Goal: Task Accomplishment & Management: Use online tool/utility

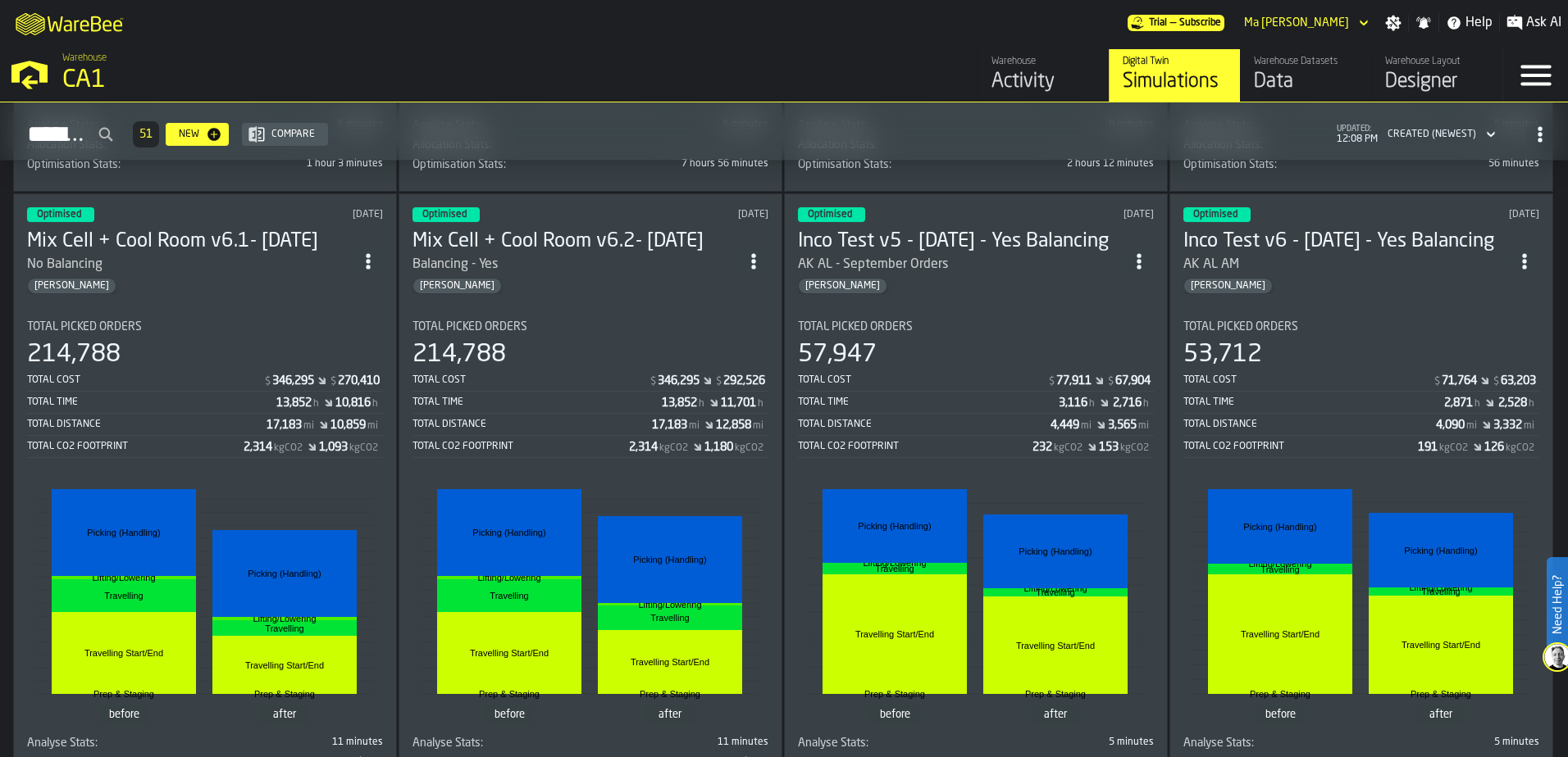
scroll to position [4357, 0]
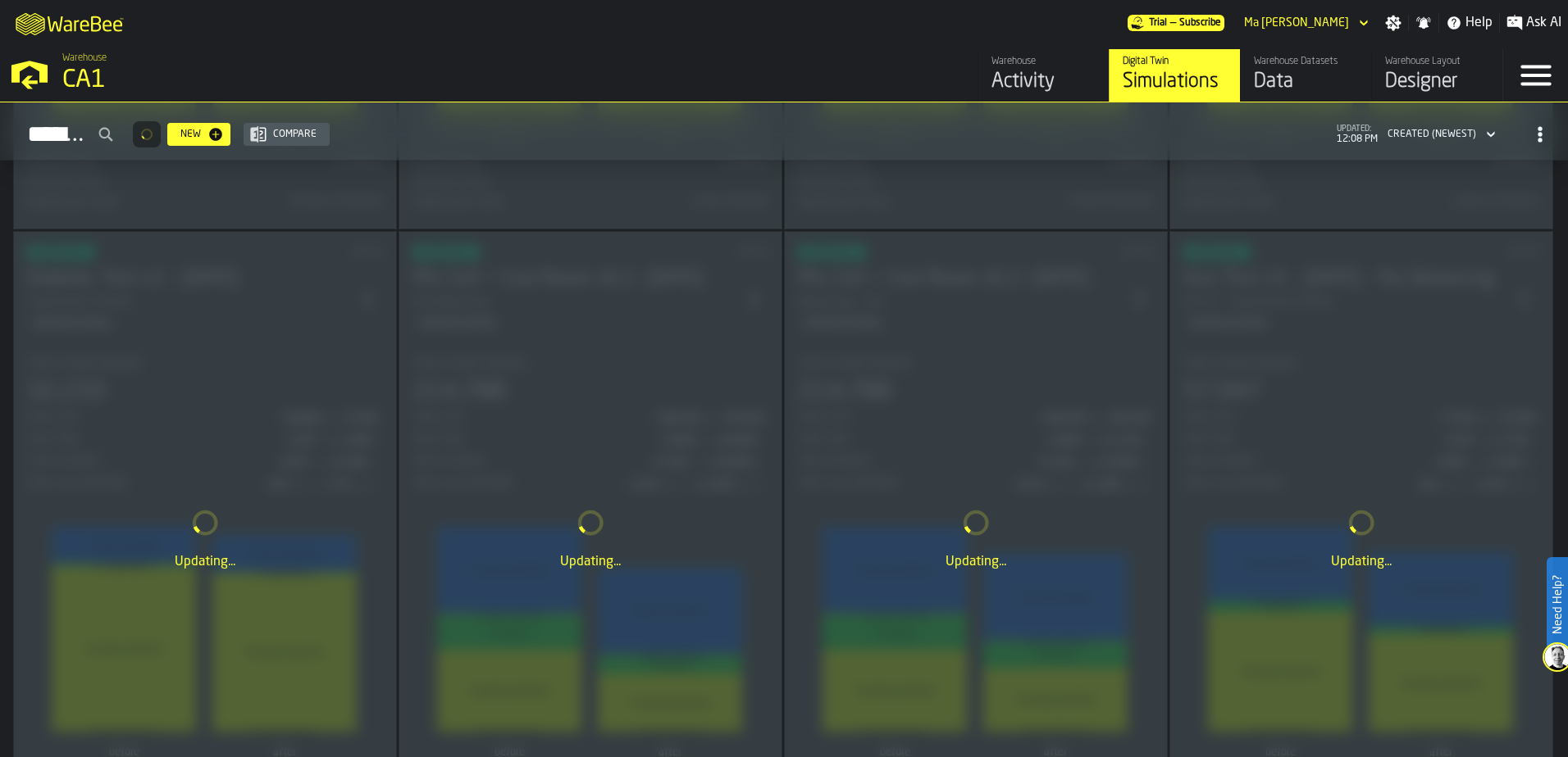
click at [1348, 394] on div "Updating..." at bounding box center [1361, 539] width 382 height 614
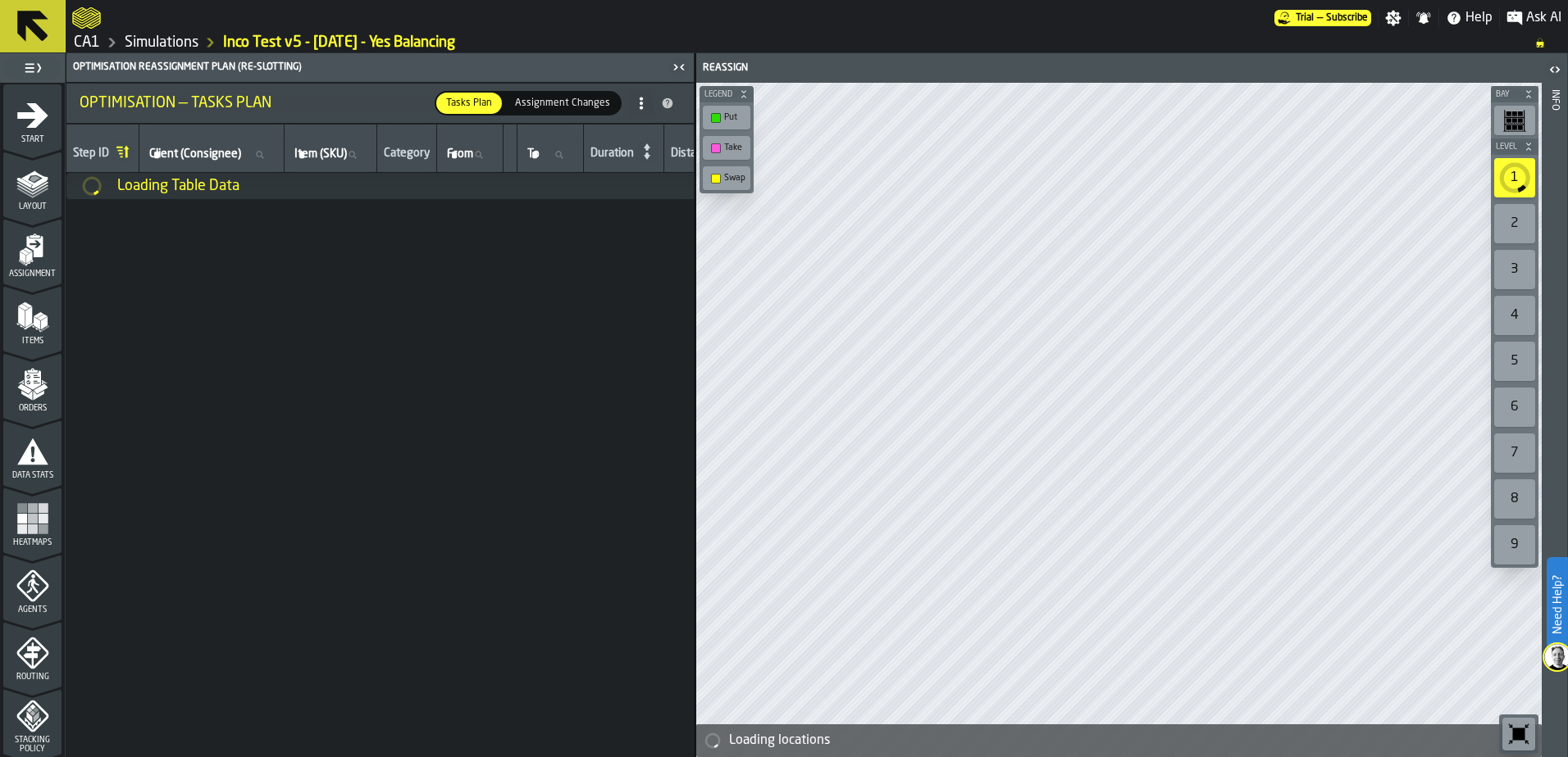
click at [21, 130] on icon "menu Start" at bounding box center [33, 115] width 33 height 33
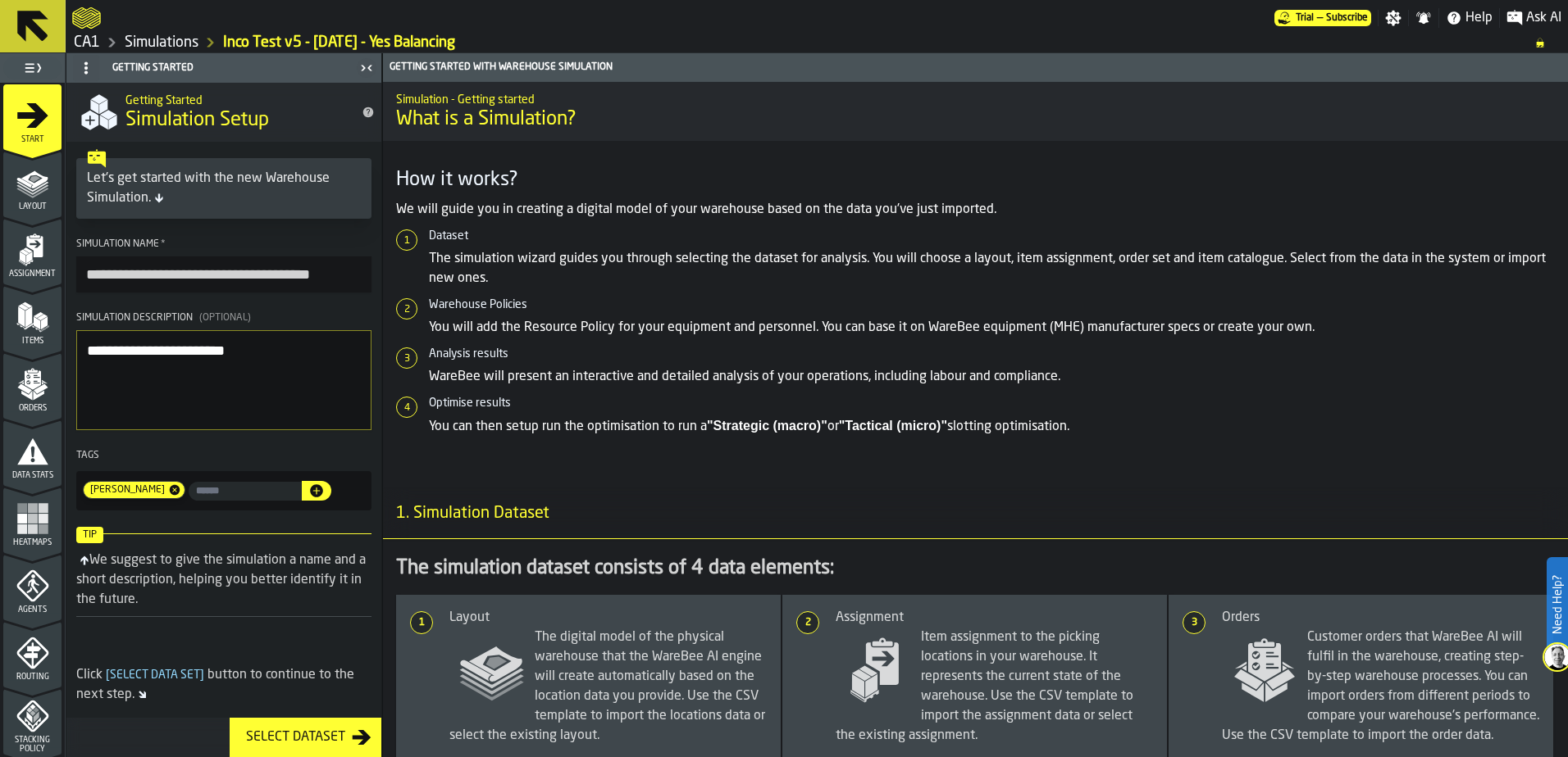
click at [171, 45] on link "Simulations" at bounding box center [161, 43] width 74 height 18
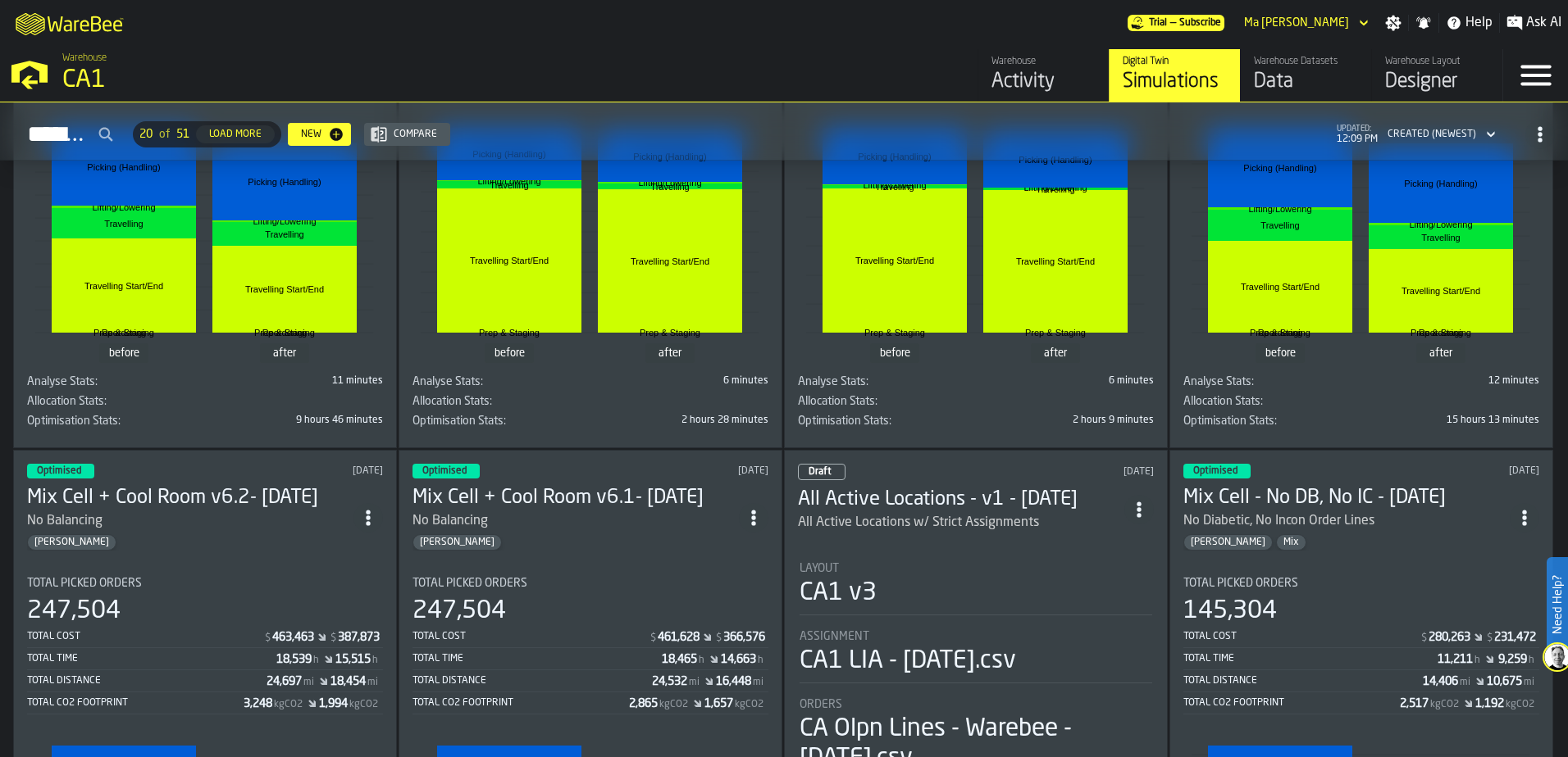
scroll to position [1803, 0]
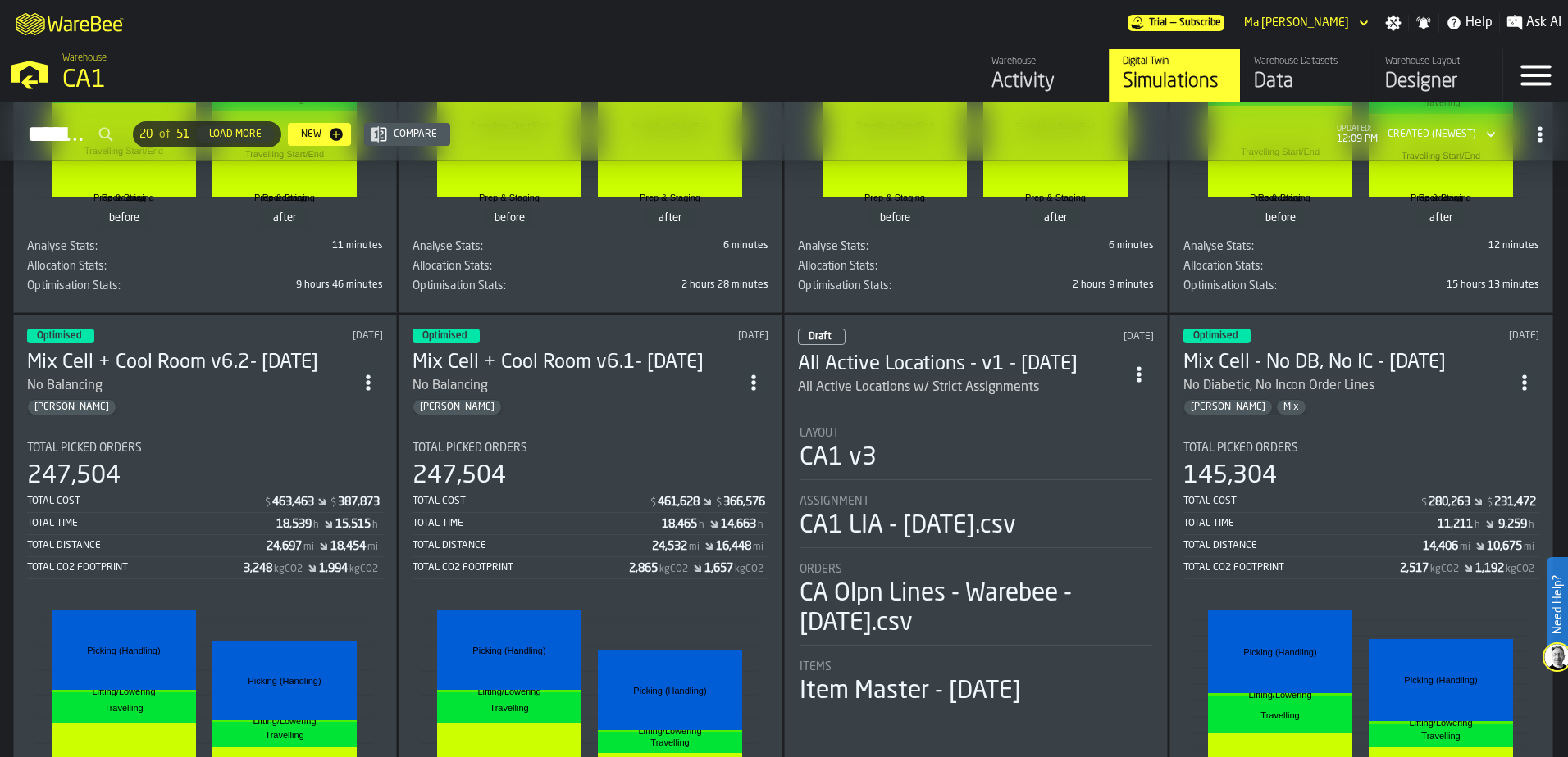
click at [268, 131] on div "Load More" at bounding box center [235, 134] width 66 height 12
click at [268, 129] on div "Load More" at bounding box center [235, 134] width 66 height 12
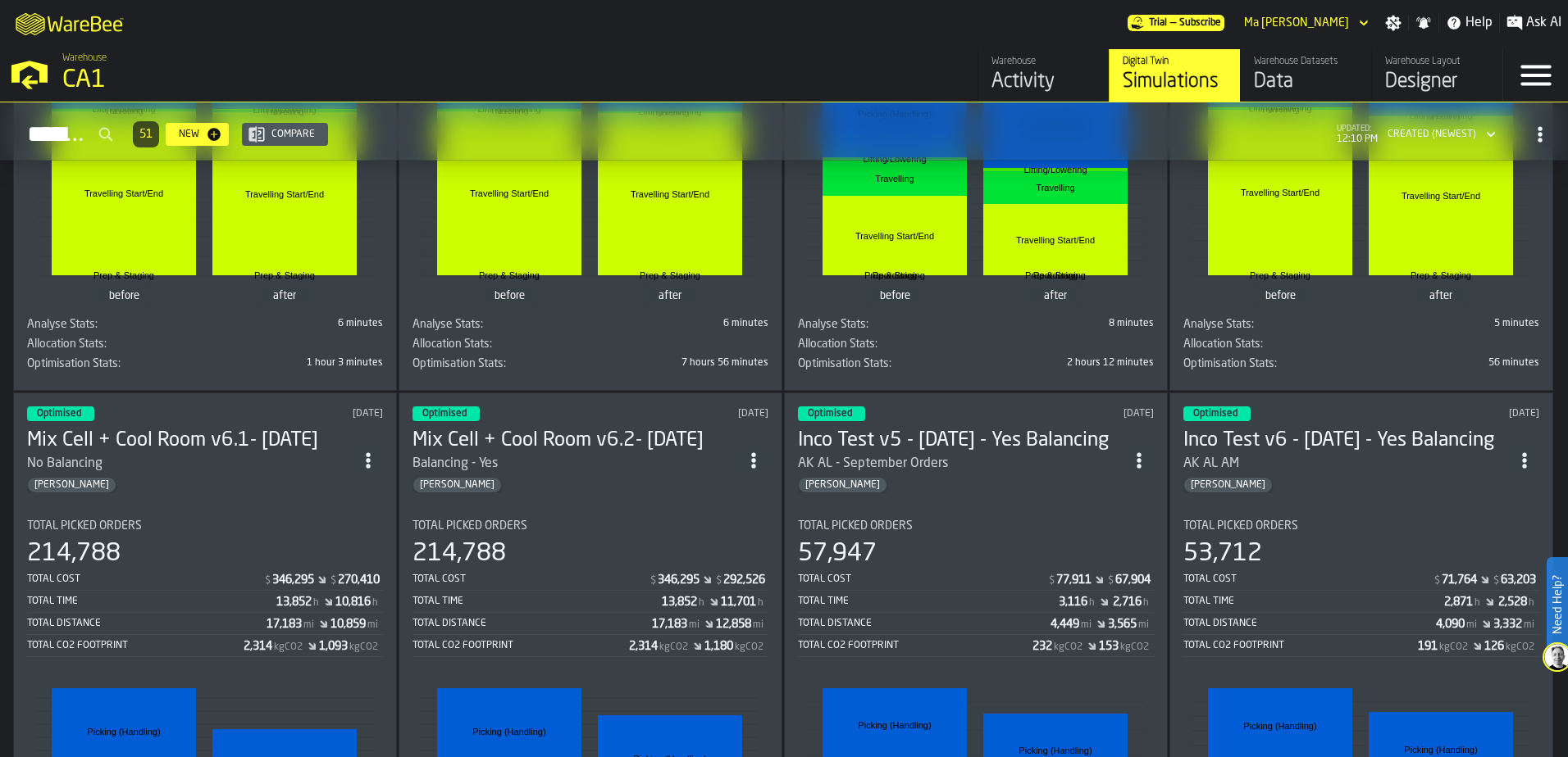
scroll to position [4111, 0]
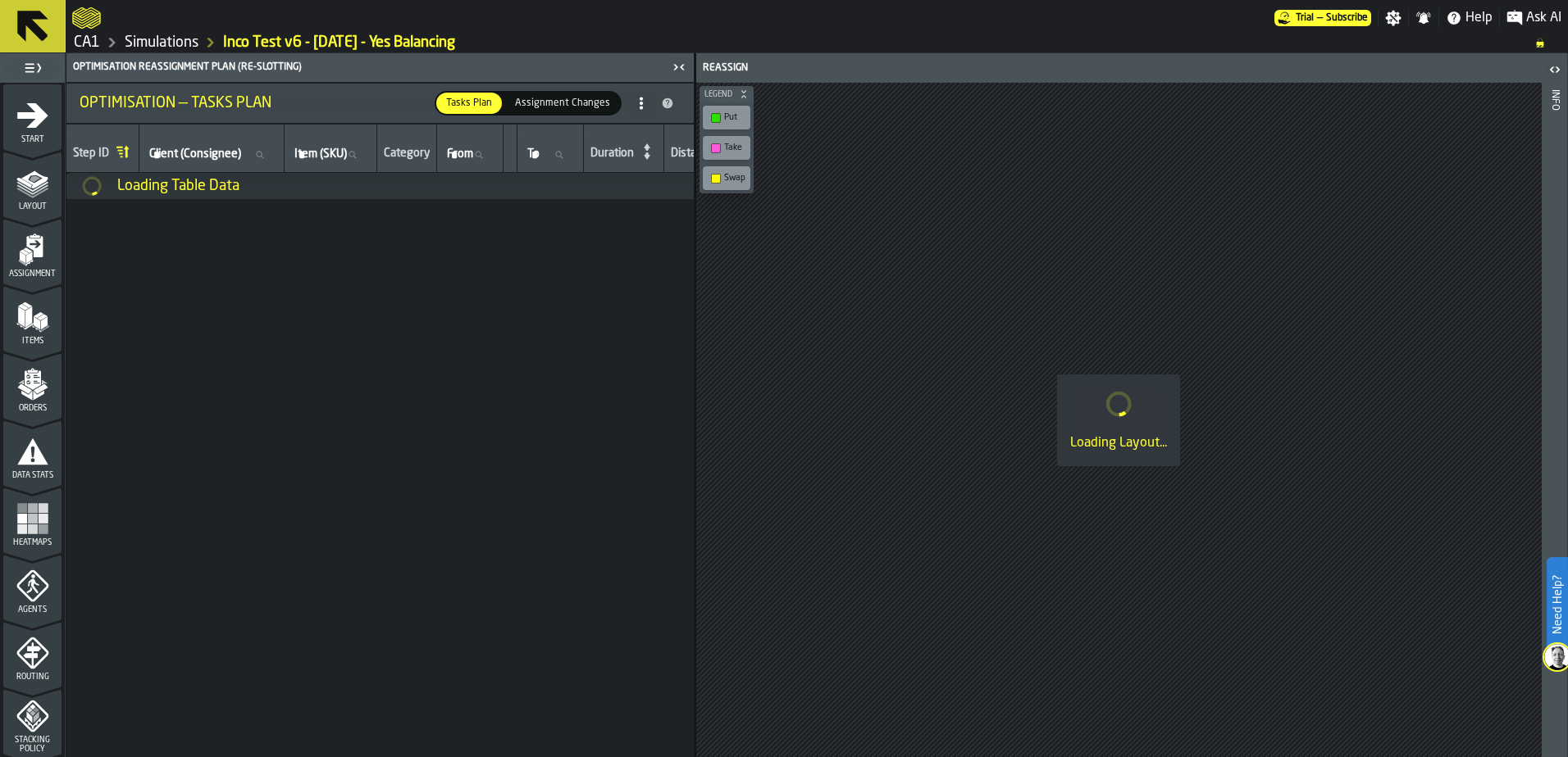
click at [27, 121] on icon "menu Start" at bounding box center [33, 115] width 33 height 33
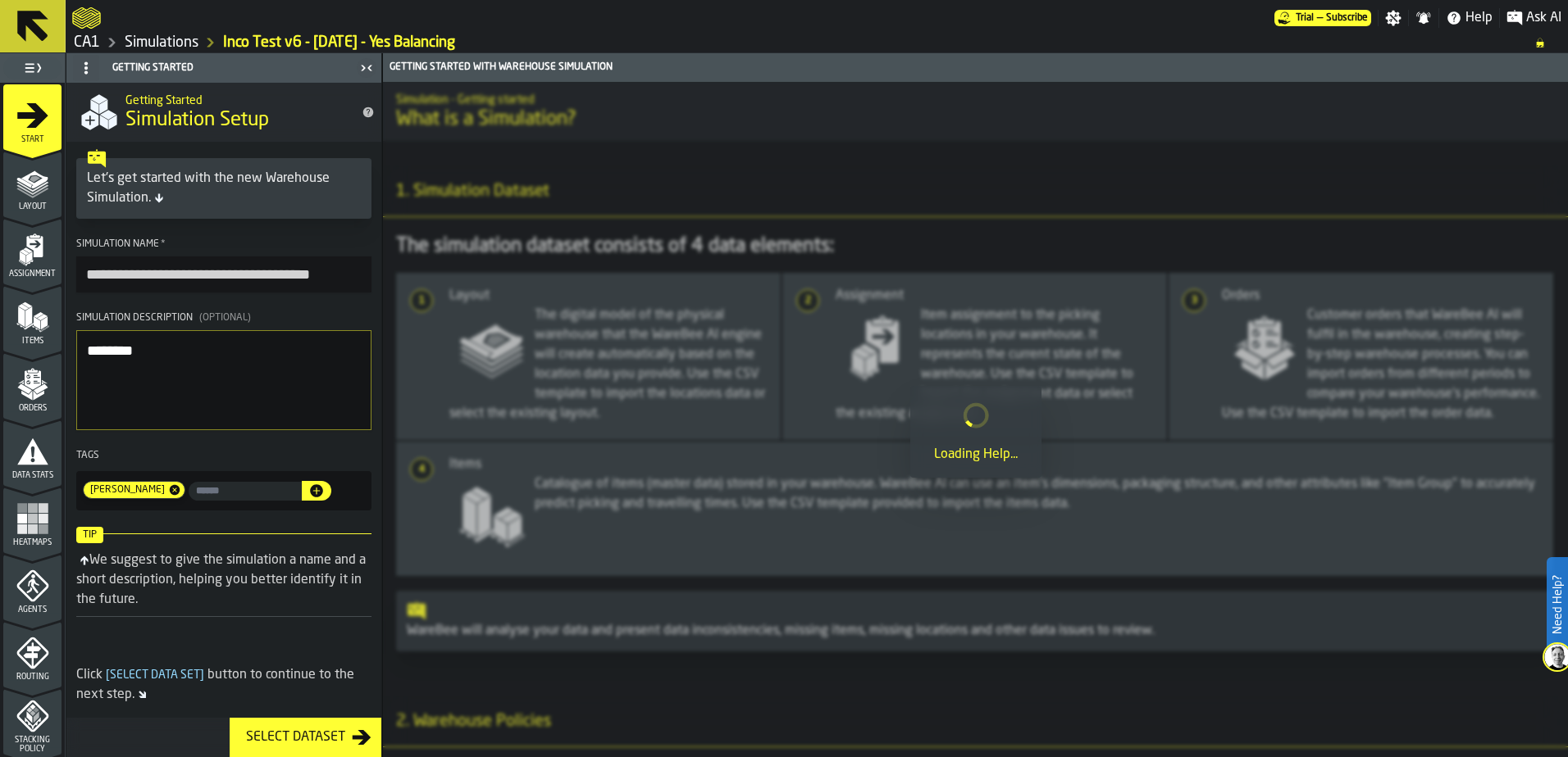
click at [33, 112] on icon "menu Start" at bounding box center [33, 115] width 31 height 25
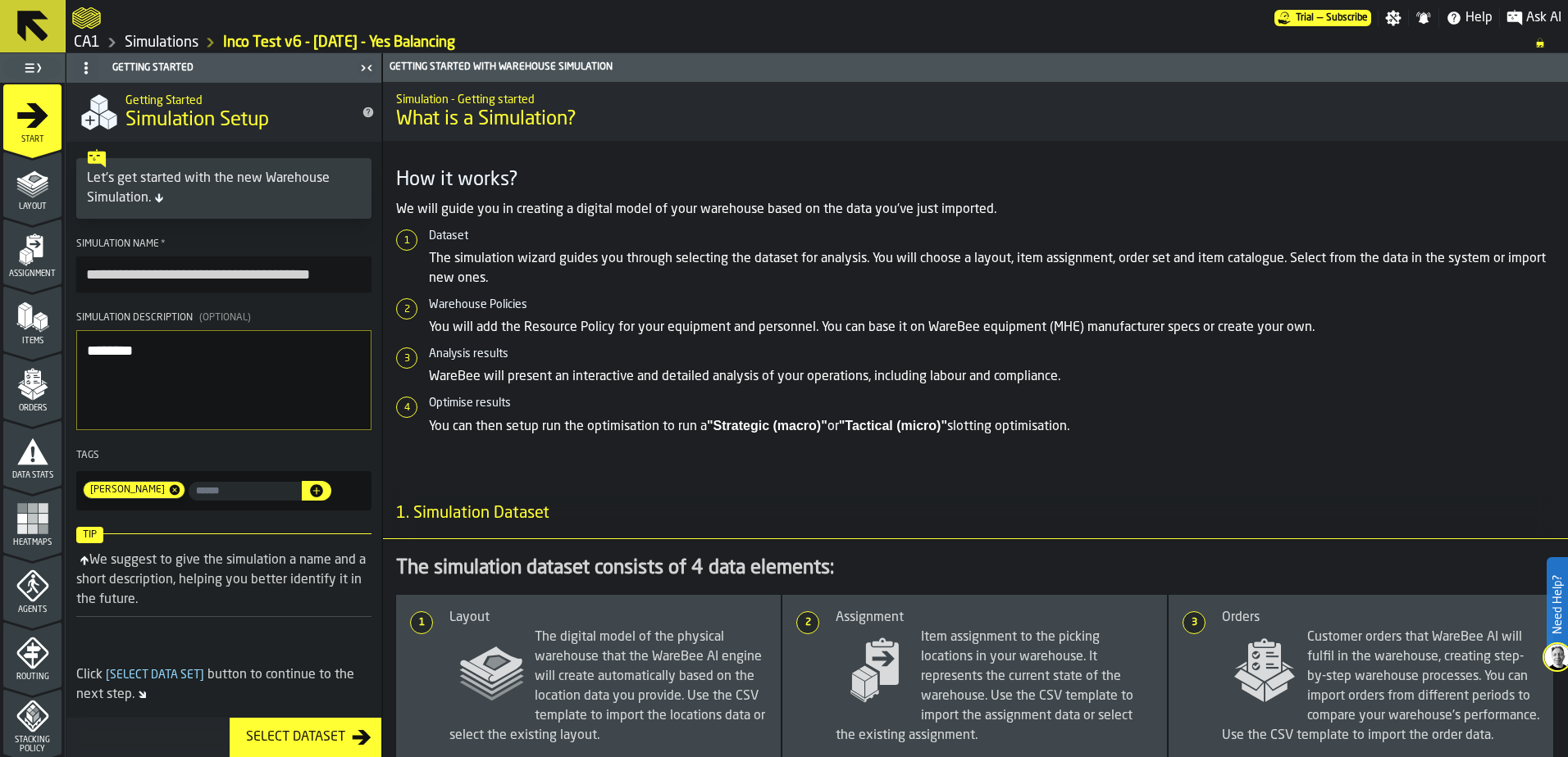
click at [308, 497] on icon "button-" at bounding box center [317, 491] width 16 height 16
click at [94, 489] on icon at bounding box center [100, 490] width 13 height 13
click at [231, 494] on input "input-value-" at bounding box center [245, 491] width 113 height 19
type input "*******"
click at [308, 499] on icon "button-" at bounding box center [317, 491] width 16 height 16
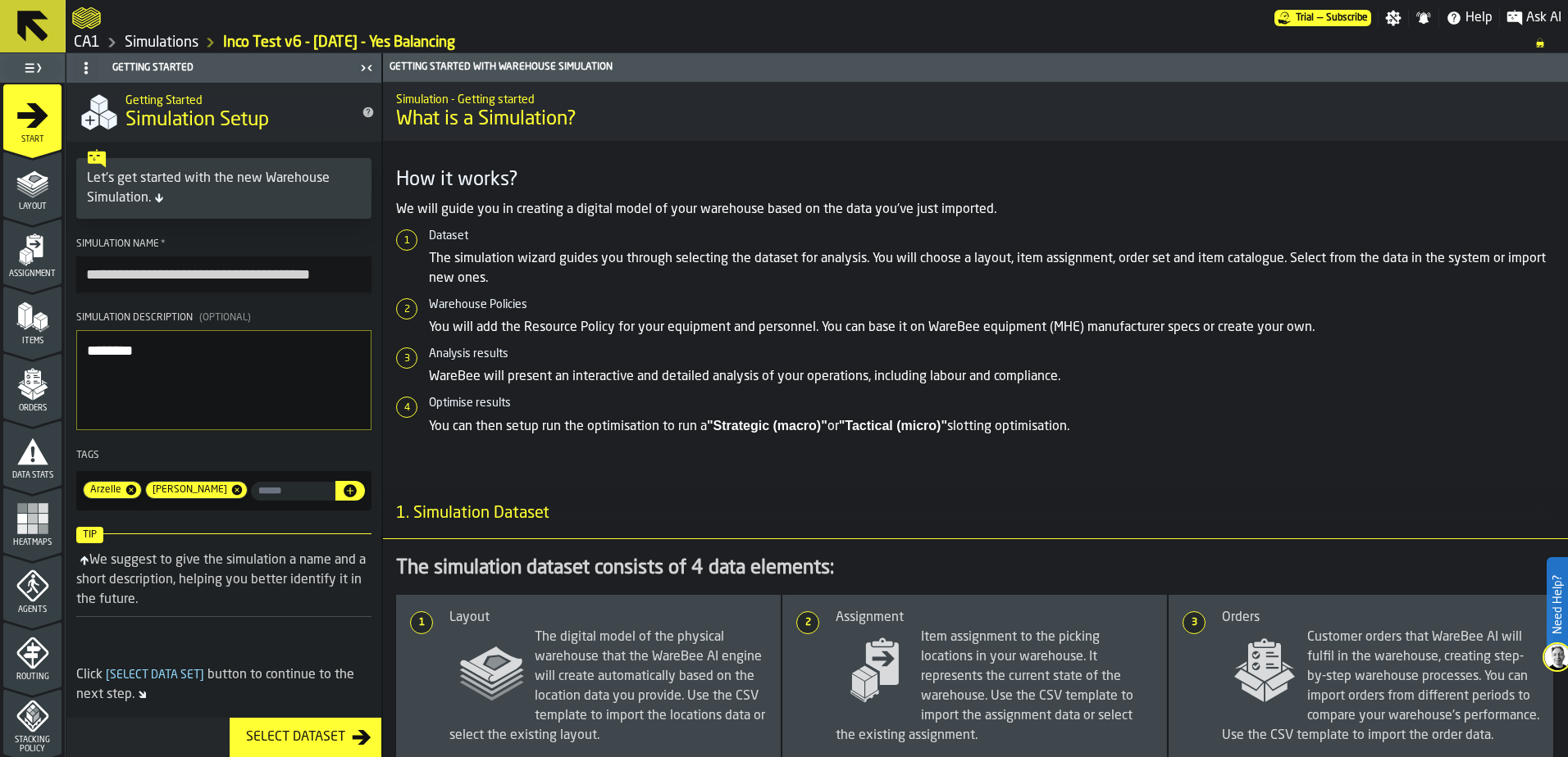
click at [185, 38] on link "Simulations" at bounding box center [161, 43] width 74 height 18
